Goal: Transaction & Acquisition: Download file/media

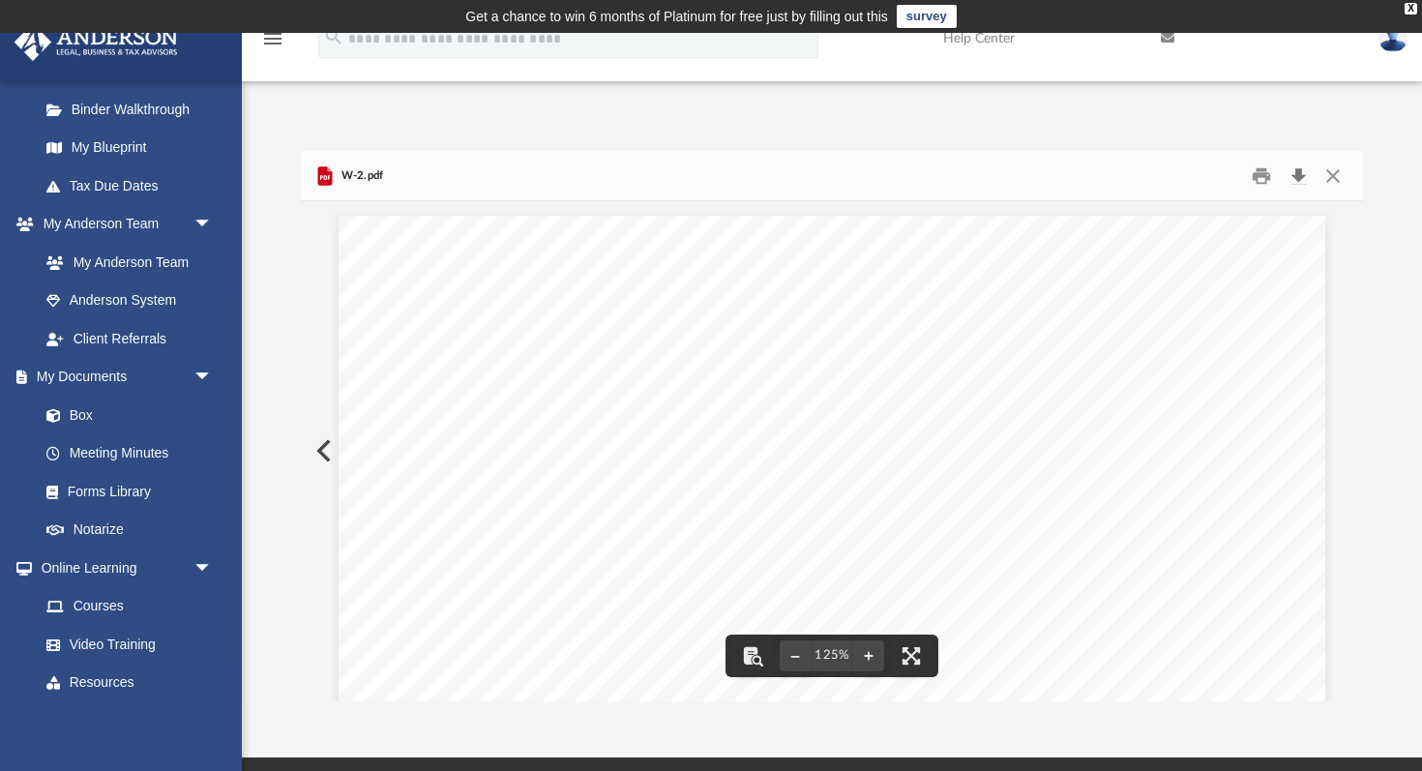
click at [1297, 172] on button "Download" at bounding box center [1298, 176] width 35 height 30
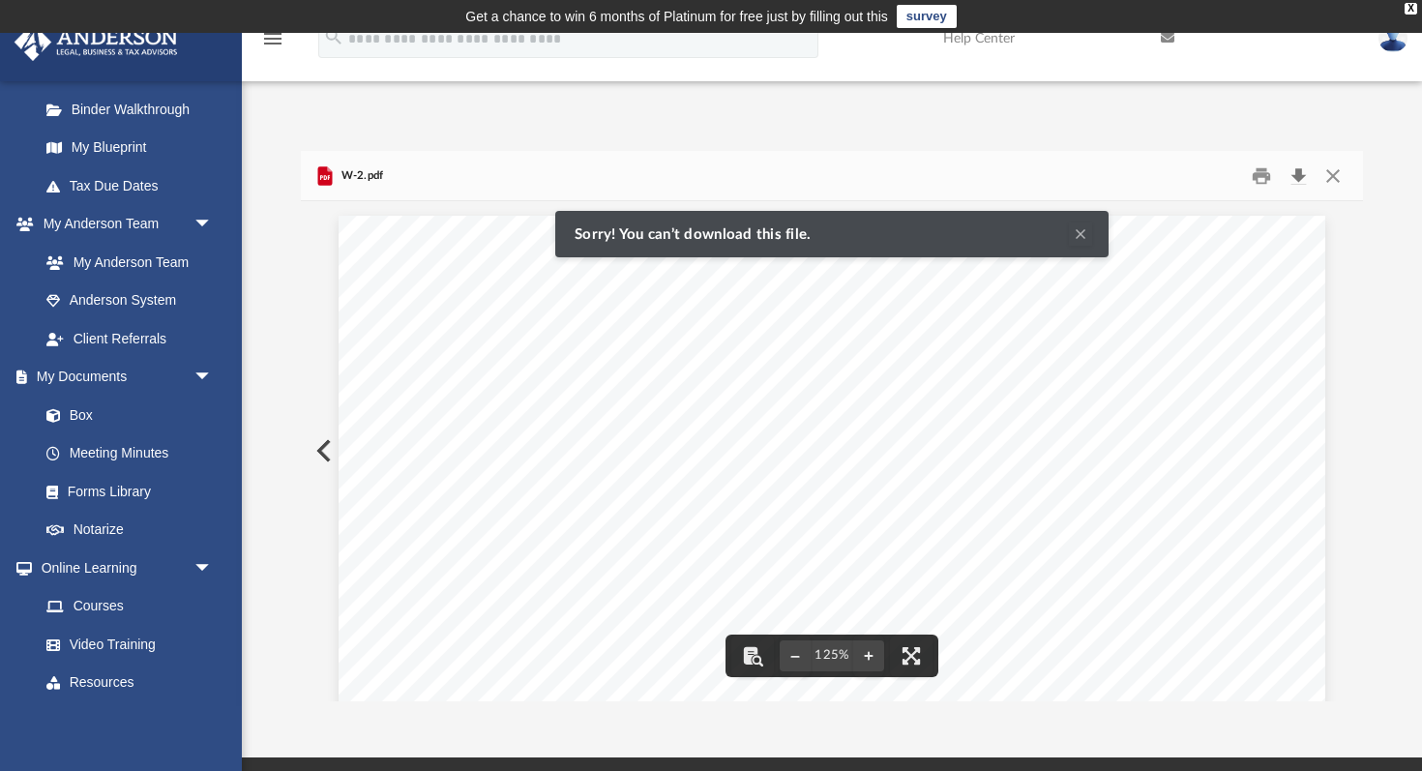
click at [1296, 169] on button "Download" at bounding box center [1298, 176] width 35 height 30
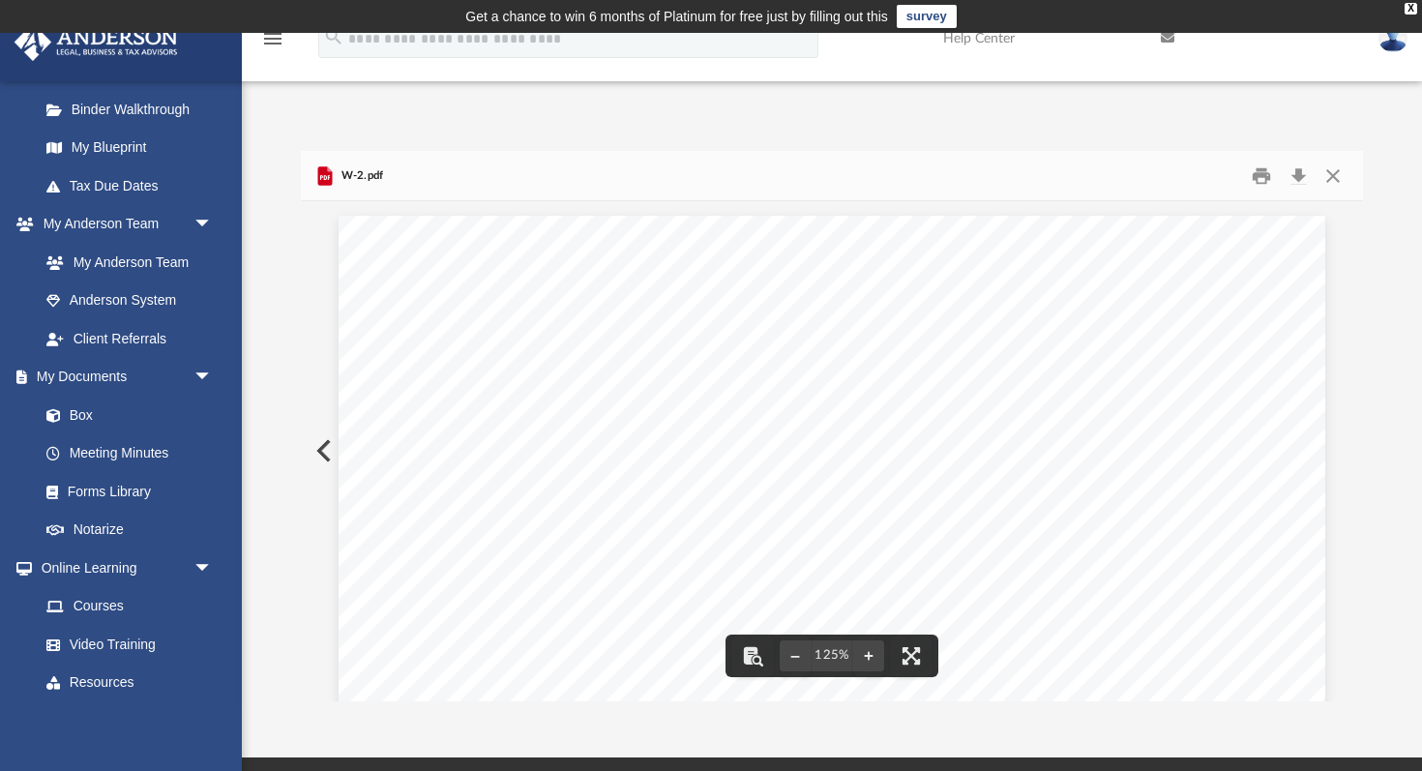
click at [368, 180] on span "W-2.pdf" at bounding box center [360, 175] width 46 height 17
click at [1341, 174] on button "Close" at bounding box center [1332, 176] width 35 height 30
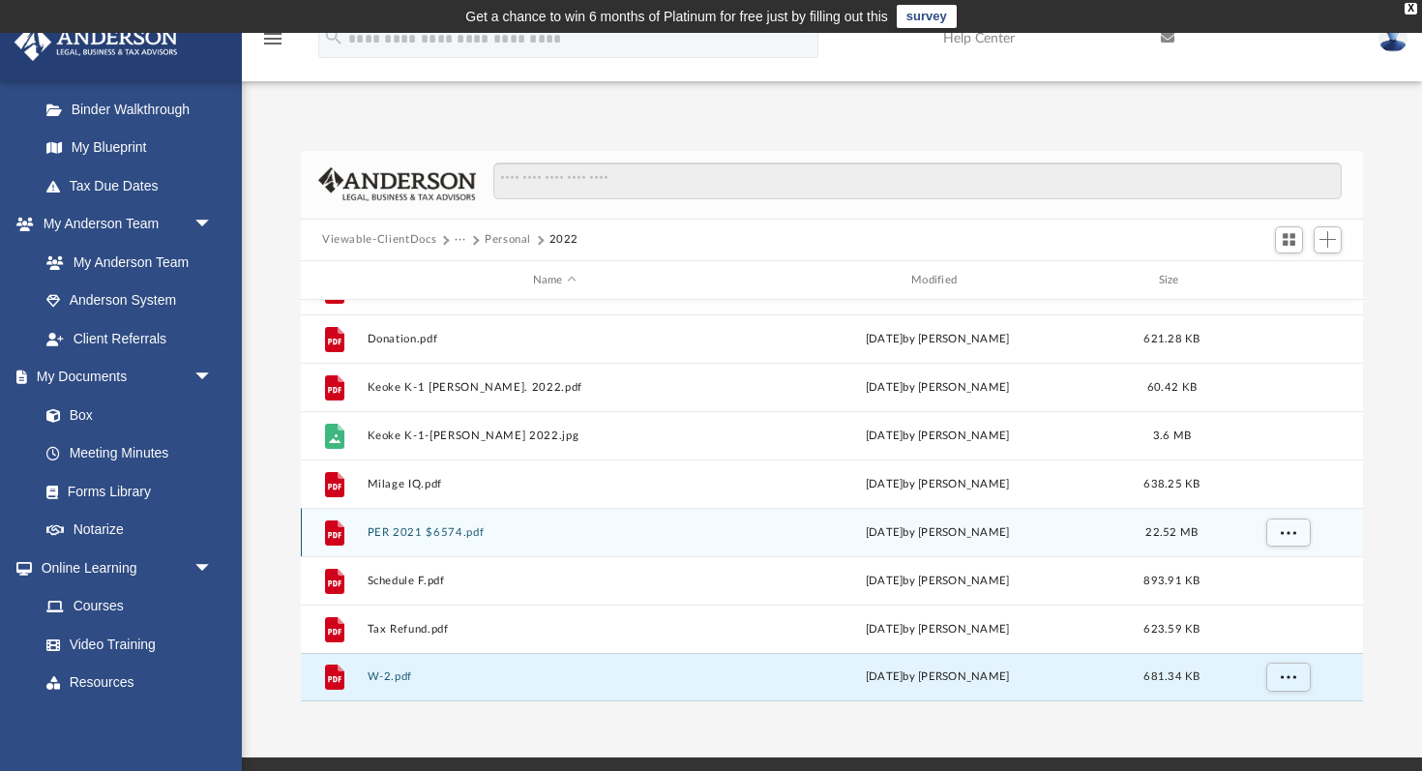
click at [423, 533] on button "PER 2021 $6574.pdf" at bounding box center [555, 532] width 374 height 13
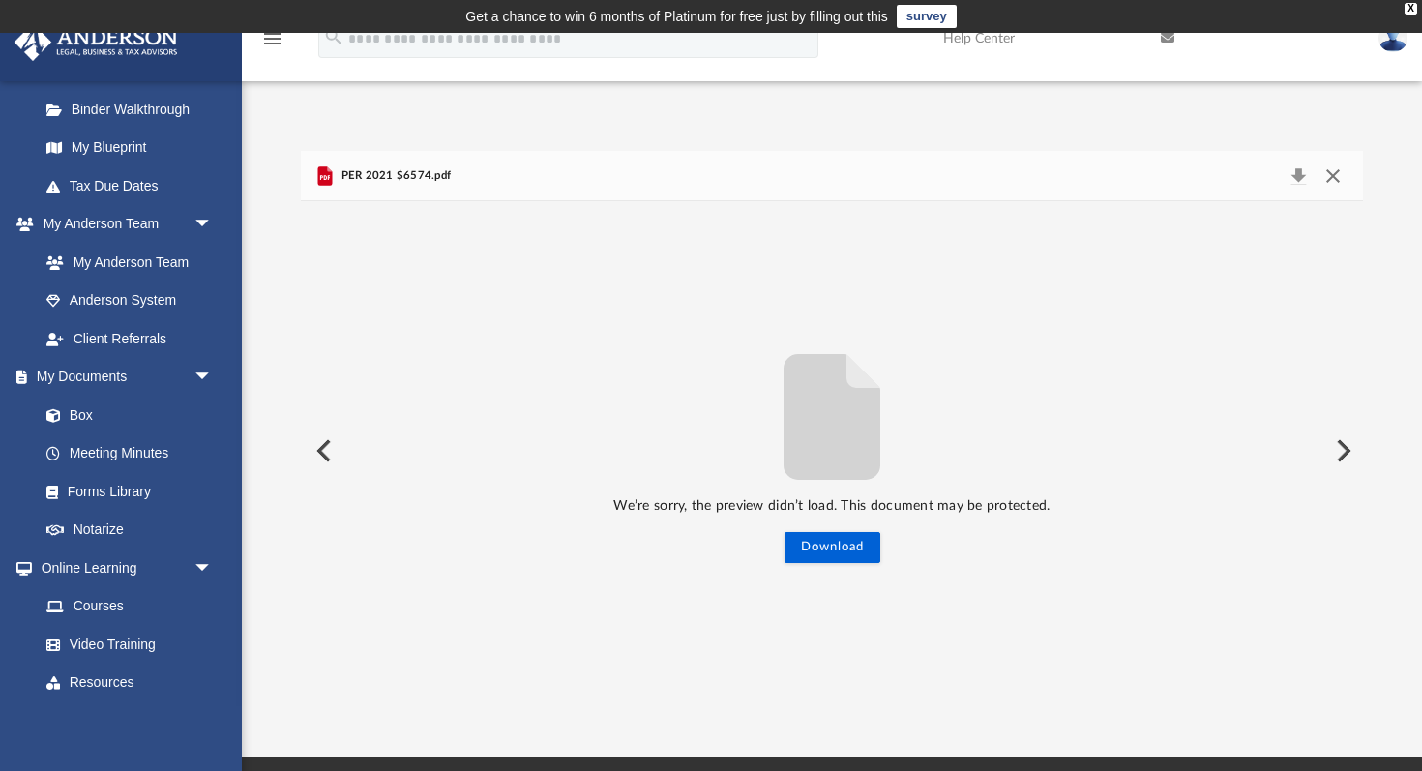
click at [1333, 171] on button "Close" at bounding box center [1332, 175] width 35 height 27
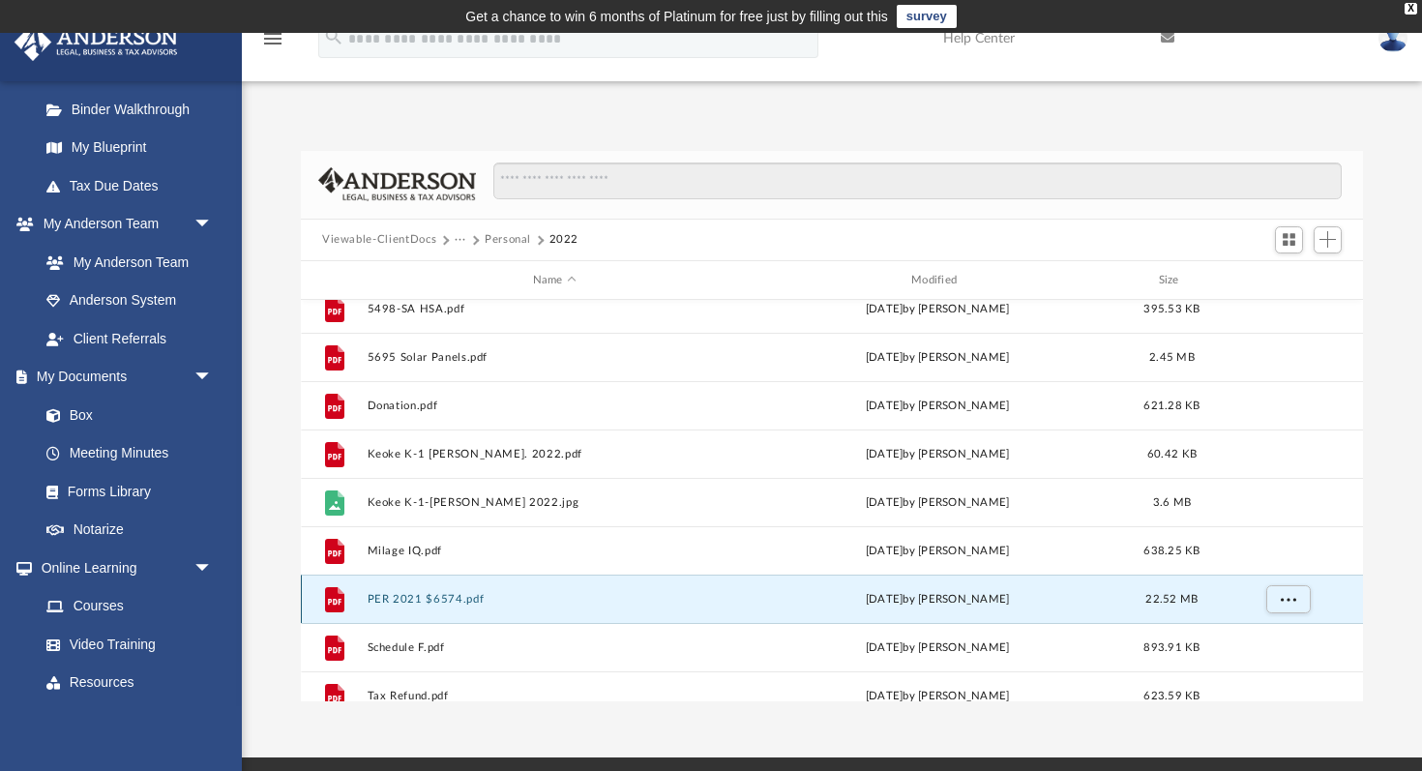
scroll to position [491, 0]
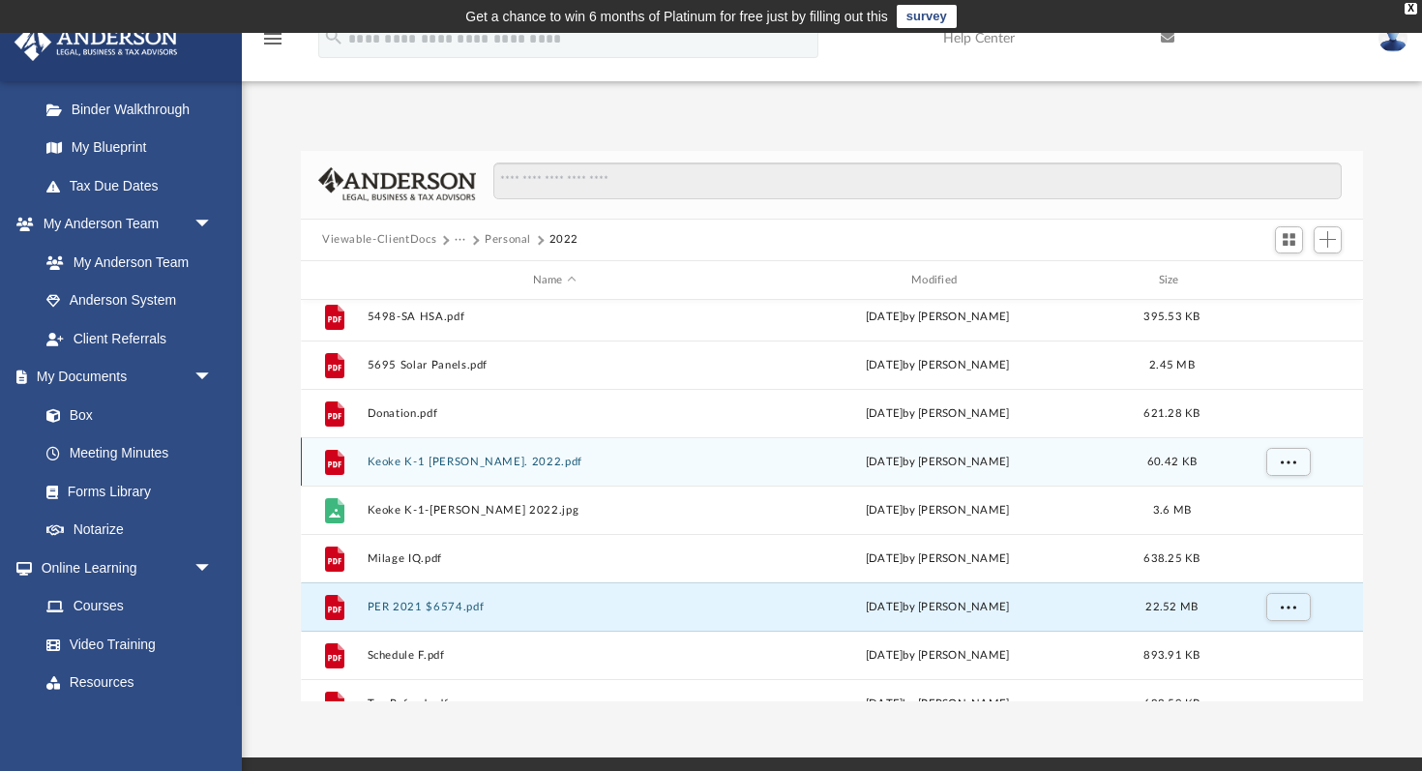
click at [445, 456] on button "Keoke K-1 [PERSON_NAME]. 2022.pdf" at bounding box center [555, 462] width 374 height 13
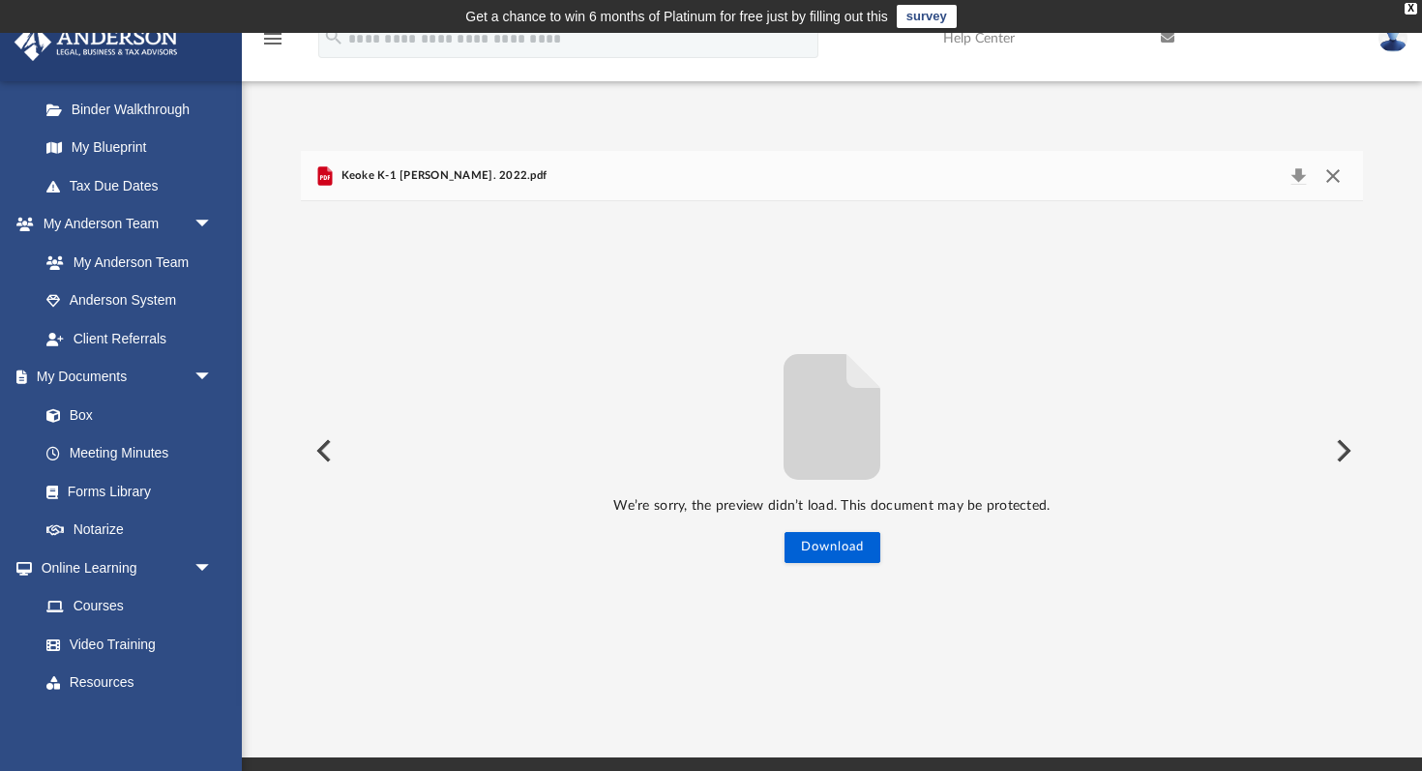
click at [1338, 175] on button "Close" at bounding box center [1332, 175] width 35 height 27
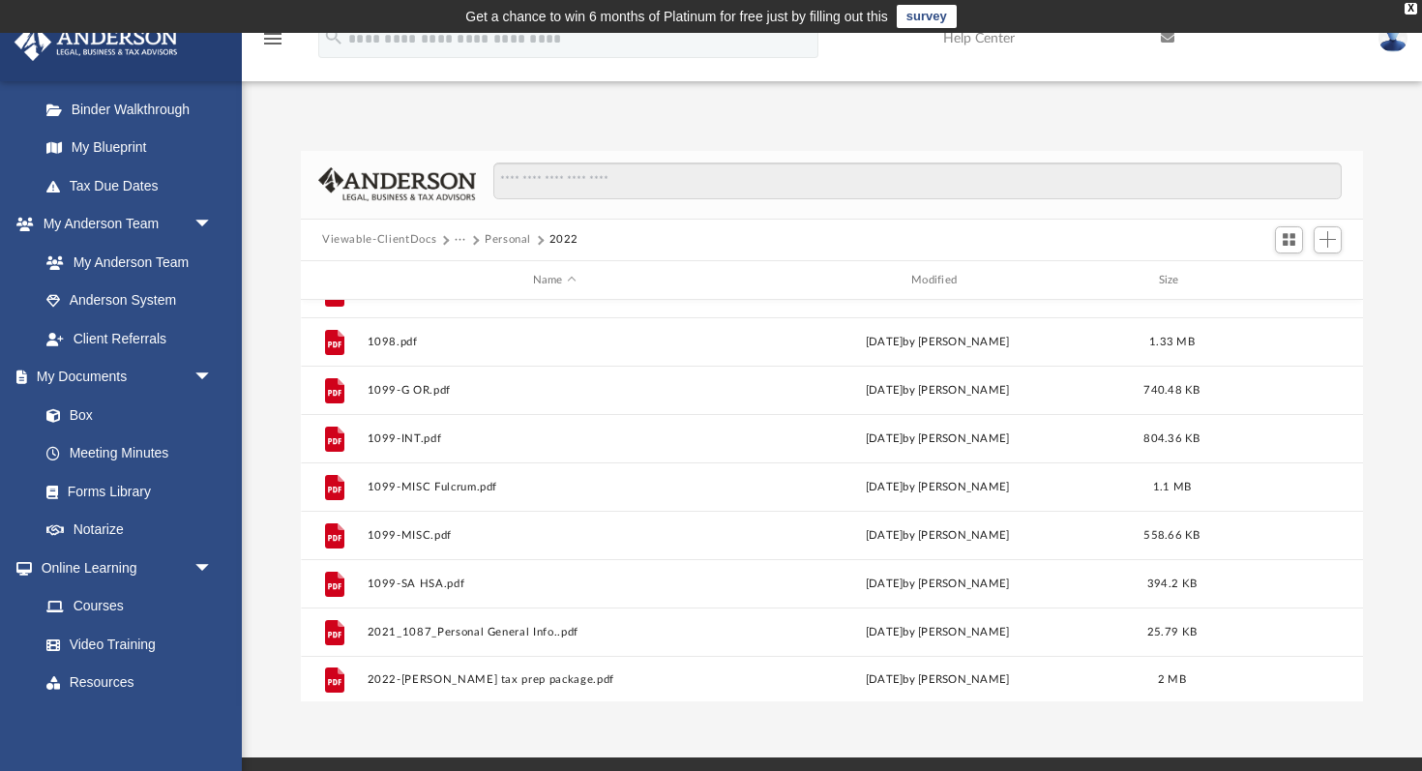
scroll to position [0, 0]
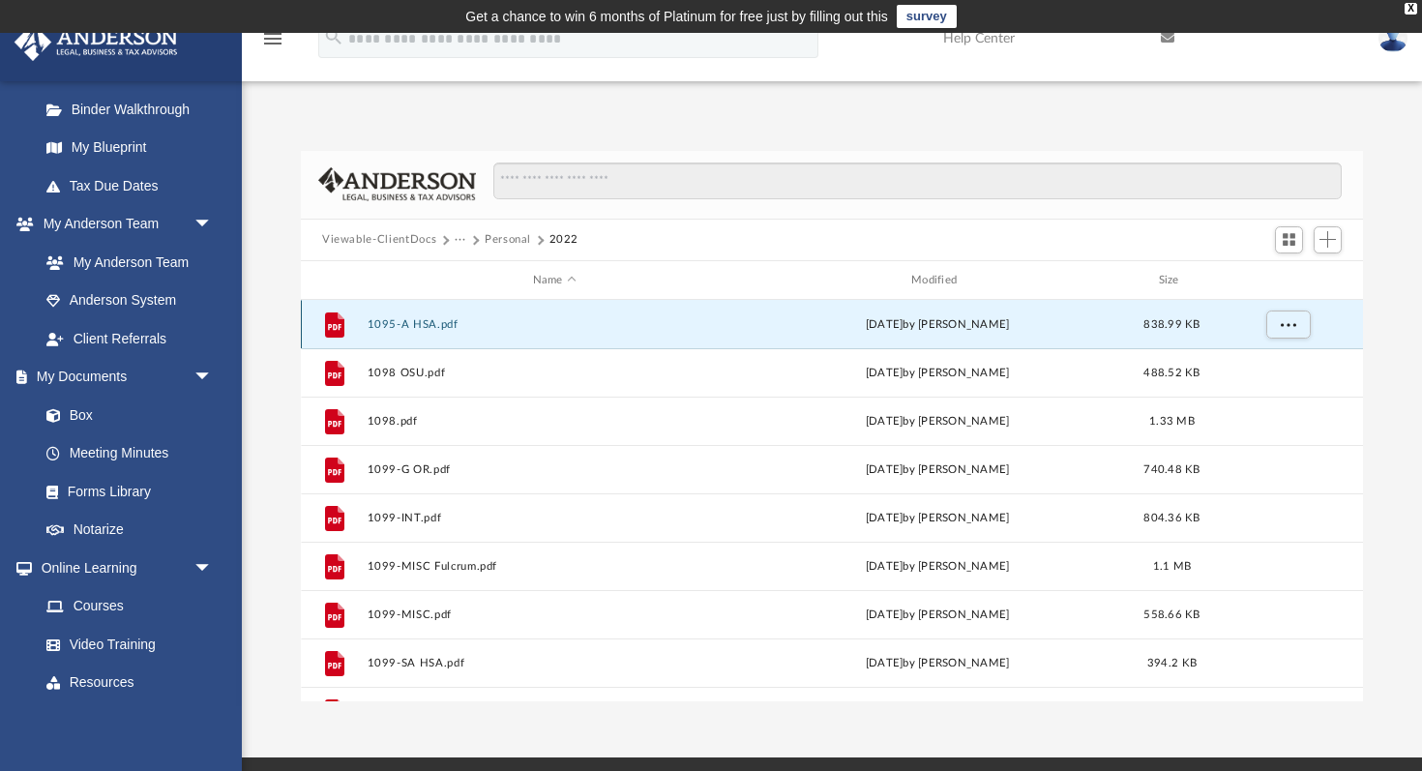
click at [430, 323] on button "1095-A HSA.pdf" at bounding box center [555, 324] width 374 height 13
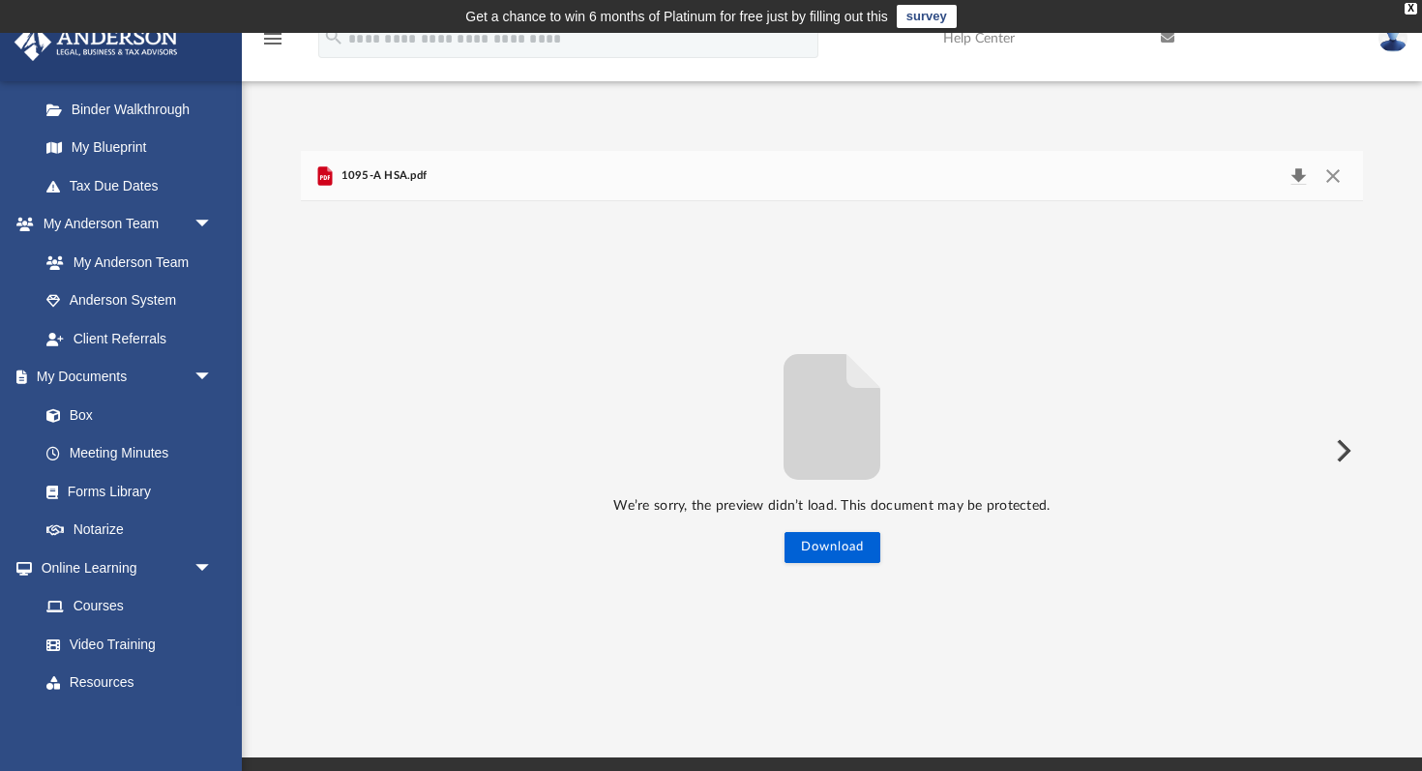
click at [1302, 164] on button "Download" at bounding box center [1298, 175] width 35 height 27
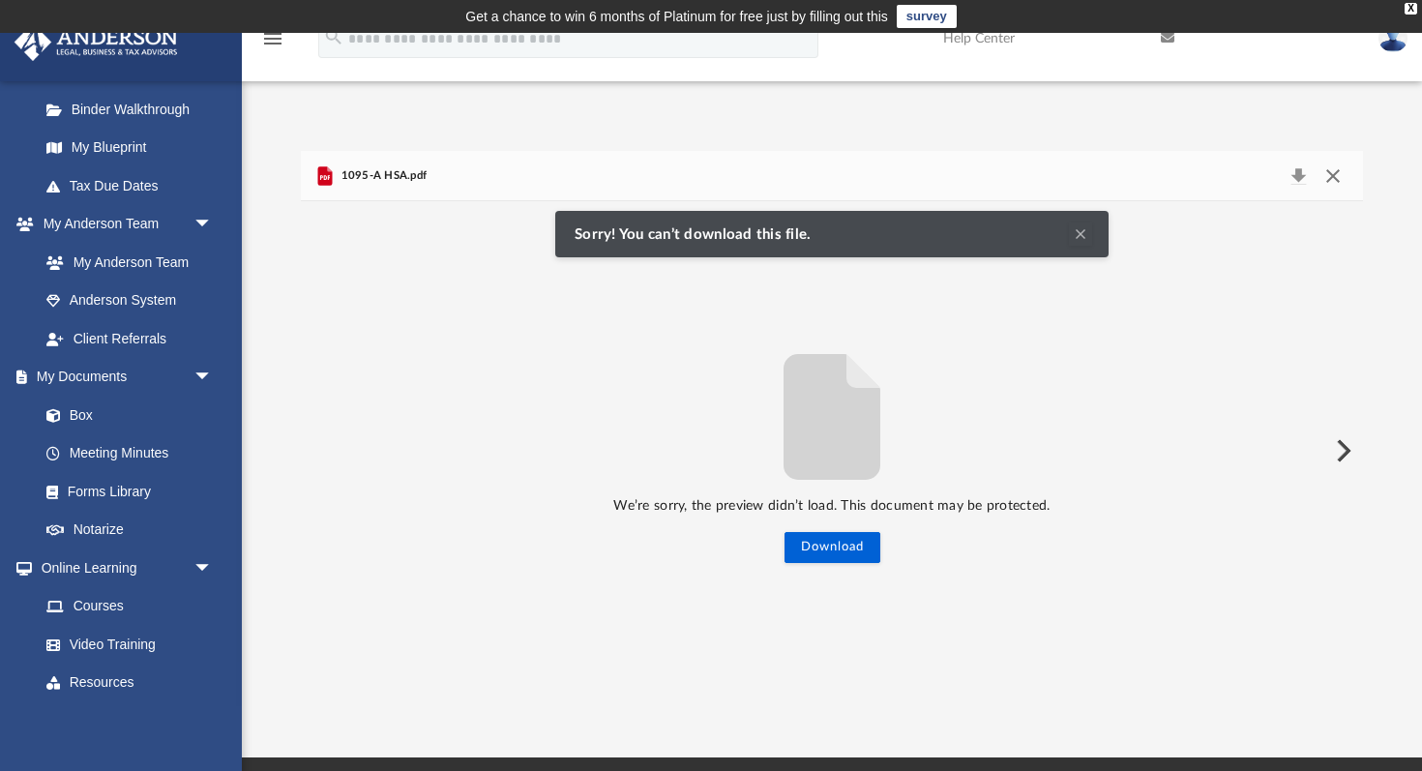
click at [1332, 175] on button "Close" at bounding box center [1332, 175] width 35 height 27
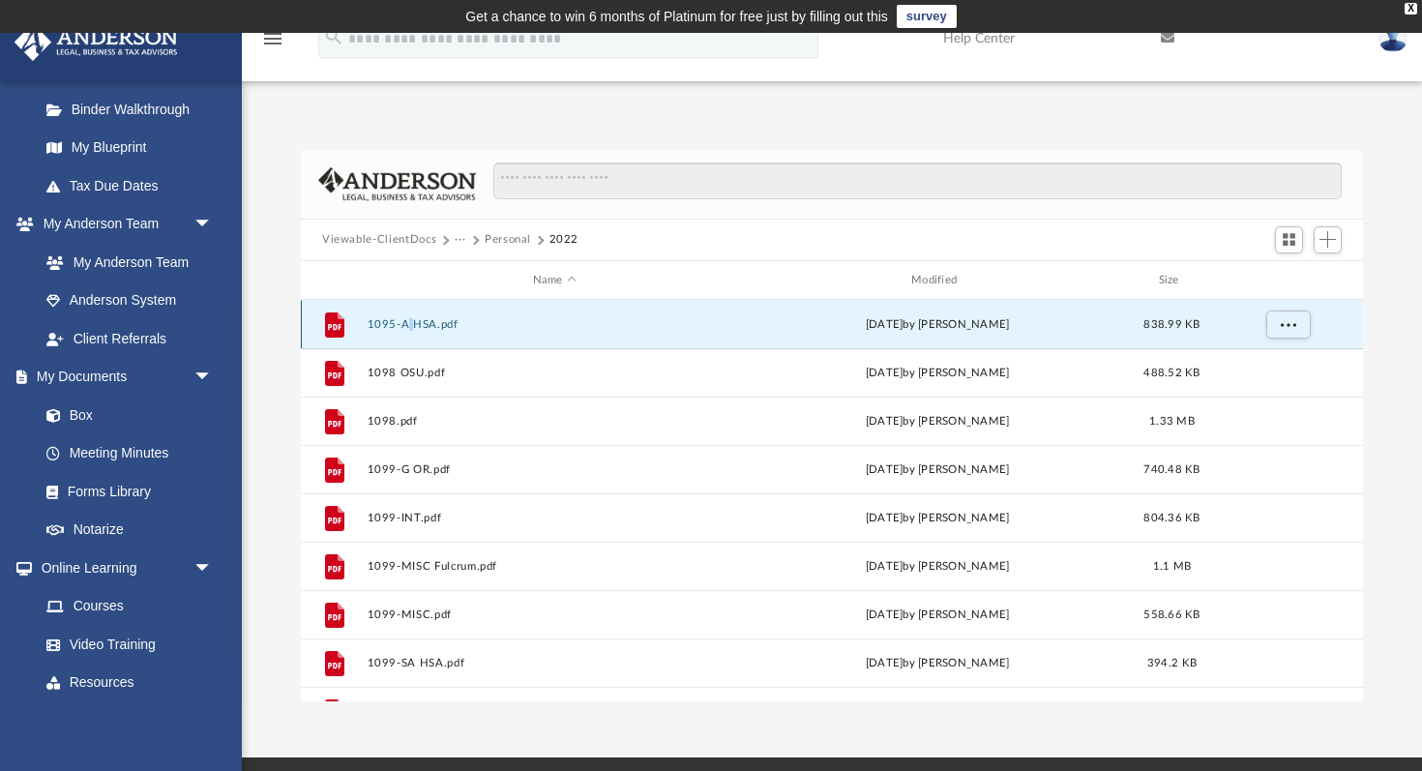
click at [928, 331] on div "[DATE] by [PERSON_NAME]" at bounding box center [938, 324] width 374 height 17
click at [377, 329] on button "1095-A HSA.pdf" at bounding box center [555, 324] width 374 height 13
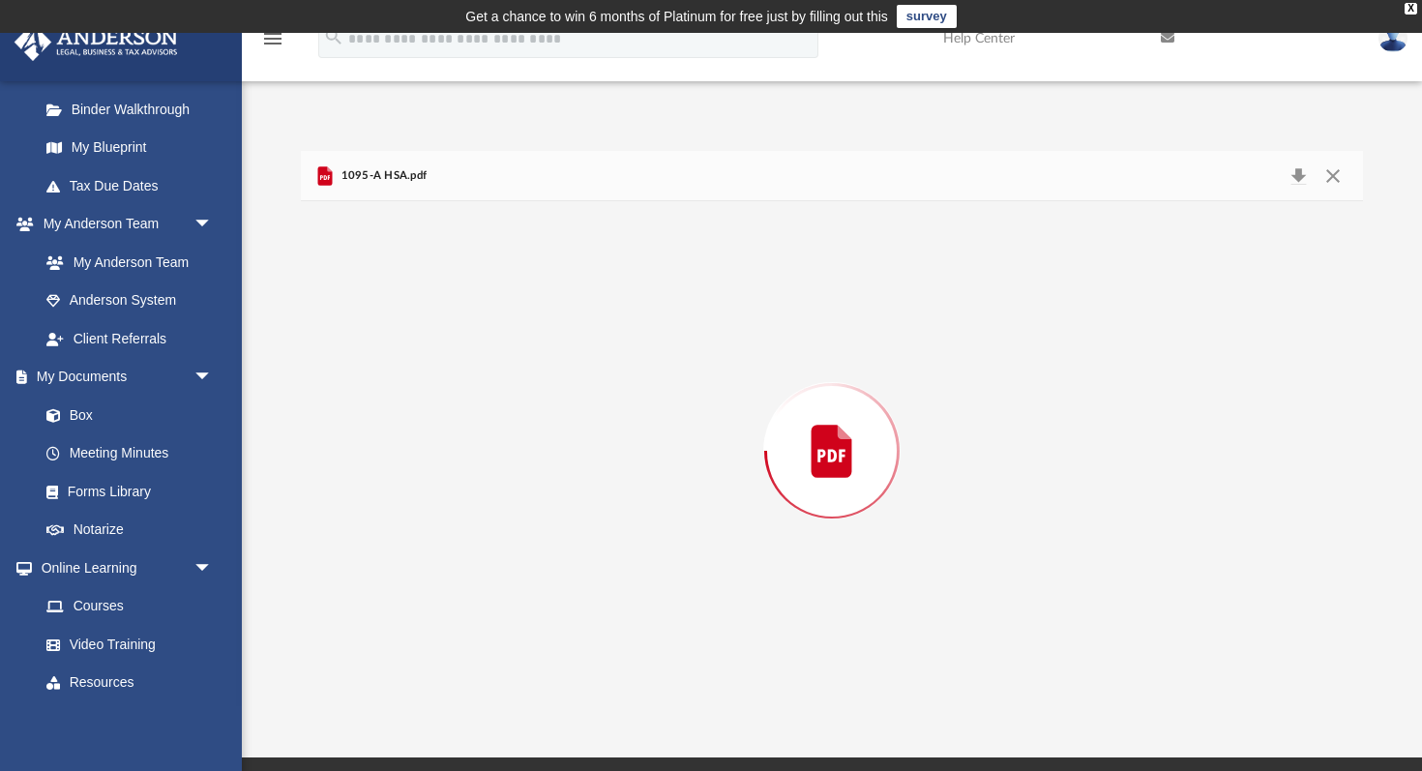
click at [377, 329] on div "Preview" at bounding box center [832, 450] width 1062 height 499
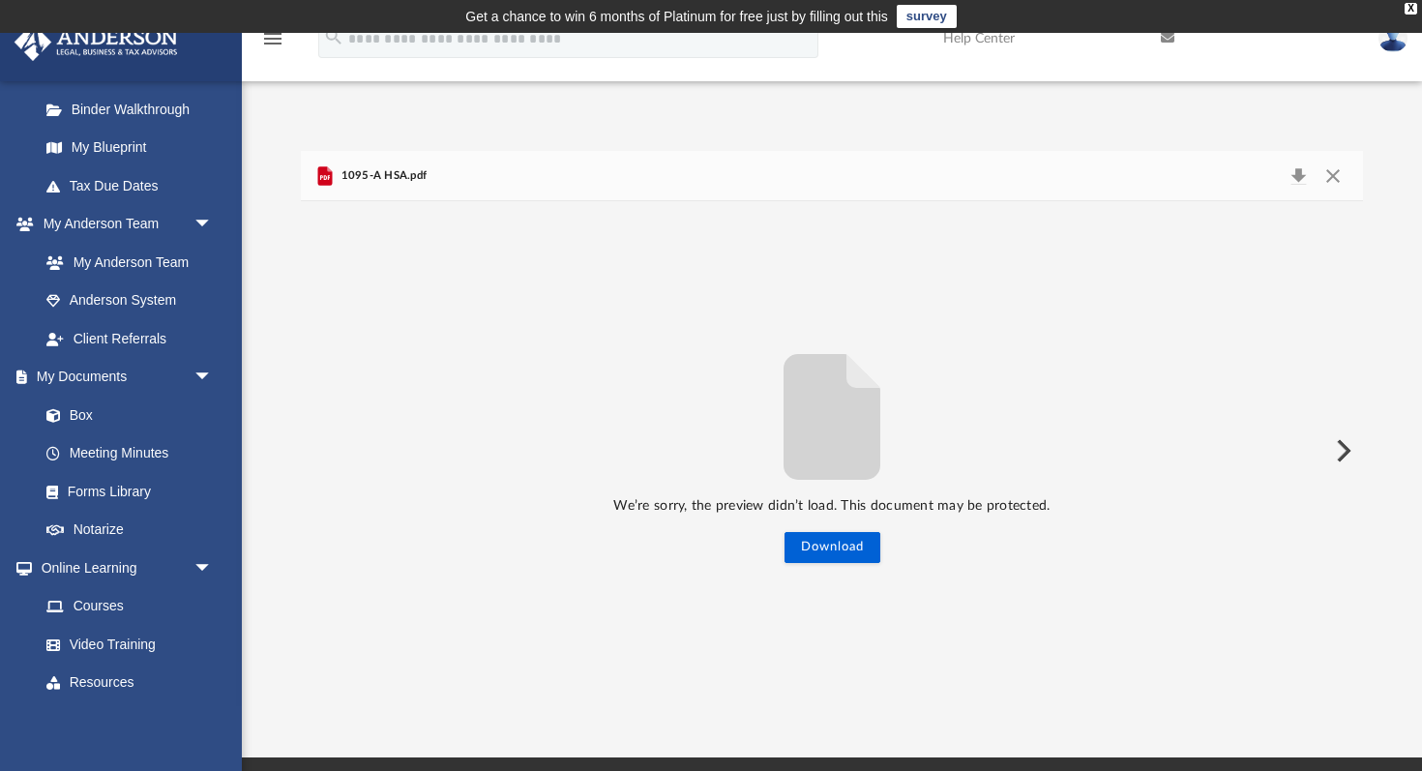
click at [853, 431] on icon "File preview" at bounding box center [831, 417] width 97 height 126
click at [1348, 454] on button "Preview" at bounding box center [1341, 451] width 43 height 54
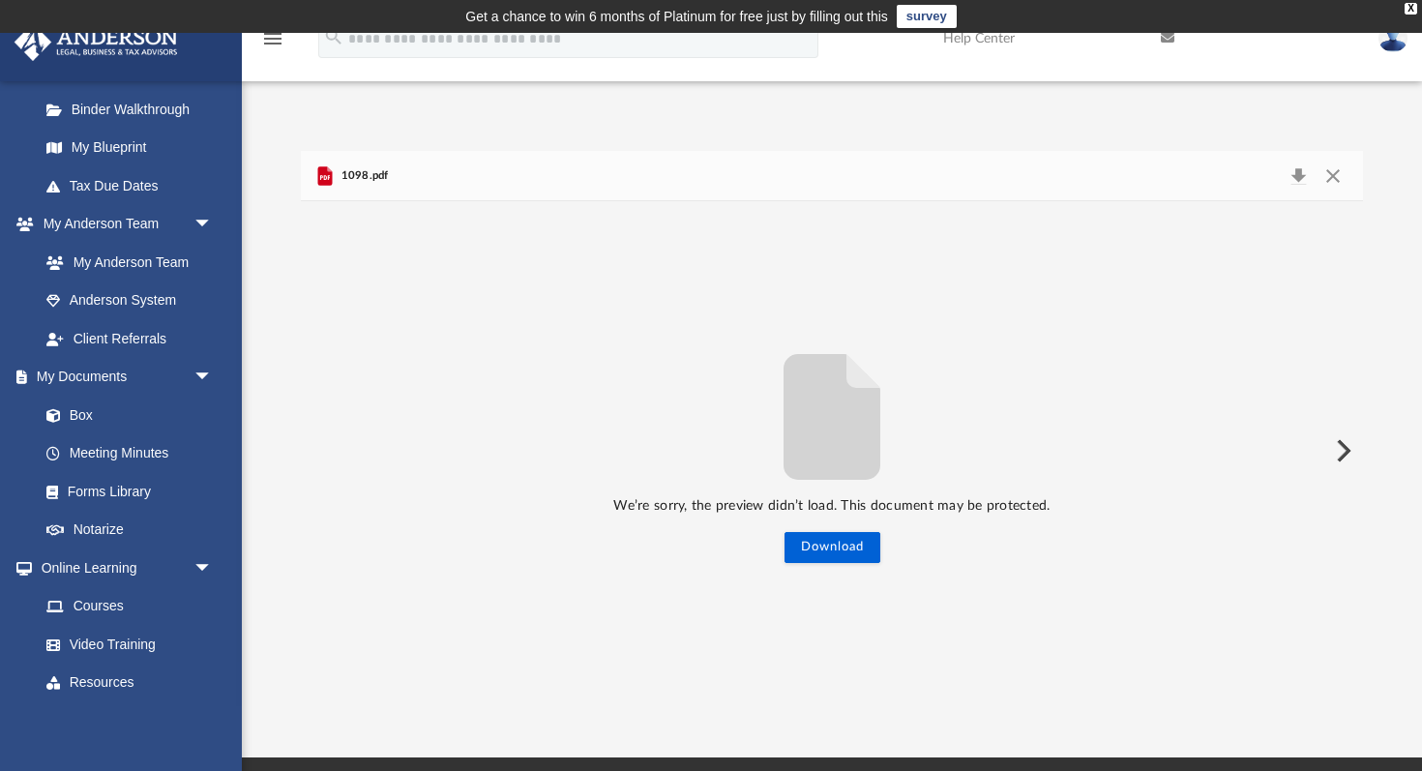
click at [1348, 454] on button "Preview" at bounding box center [1341, 451] width 43 height 54
